Goal: Navigation & Orientation: Find specific page/section

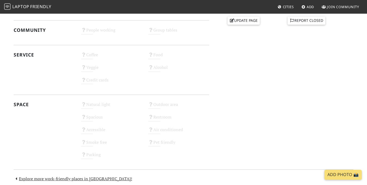
scroll to position [236, 0]
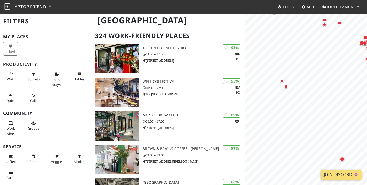
click at [283, 81] on div "Map marker" at bounding box center [282, 81] width 4 height 4
click at [286, 87] on div "Map marker" at bounding box center [286, 86] width 4 height 4
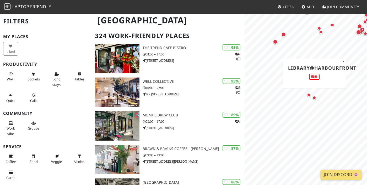
click at [275, 42] on div "Map marker" at bounding box center [275, 41] width 5 height 5
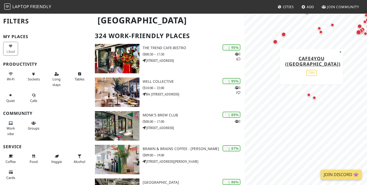
click at [285, 34] on div "Map marker" at bounding box center [283, 34] width 5 height 5
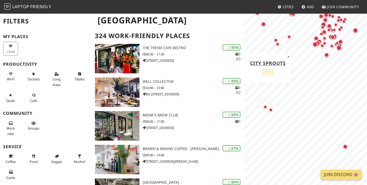
click at [281, 42] on div "Map marker" at bounding box center [278, 44] width 10 height 10
click at [279, 41] on div "Map marker" at bounding box center [278, 44] width 10 height 10
click at [276, 40] on div "Map marker" at bounding box center [278, 44] width 10 height 10
click at [292, 34] on div "Map marker" at bounding box center [289, 36] width 10 height 10
click at [329, 54] on div "Map marker" at bounding box center [326, 54] width 5 height 5
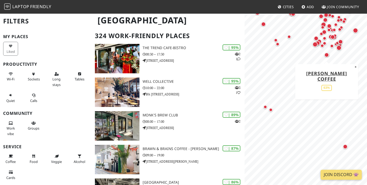
click at [317, 46] on div "Map marker" at bounding box center [315, 44] width 5 height 5
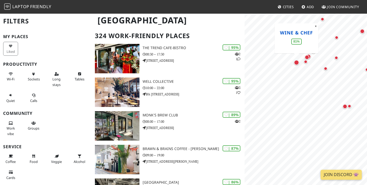
click at [298, 35] on link "Wine & Chef" at bounding box center [296, 32] width 33 height 6
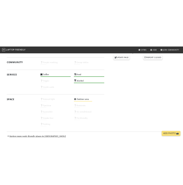
scroll to position [288, 0]
